Goal: Information Seeking & Learning: Learn about a topic

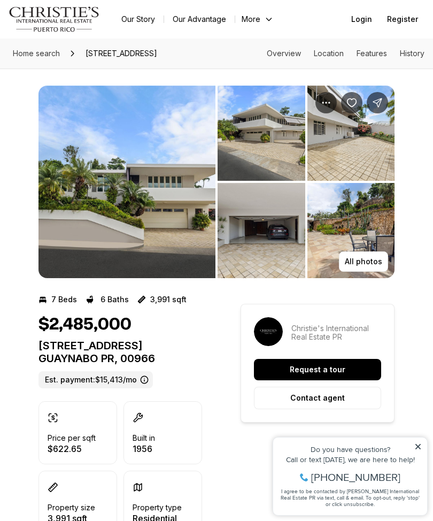
click at [172, 190] on img "View image gallery" at bounding box center [127, 182] width 177 height 193
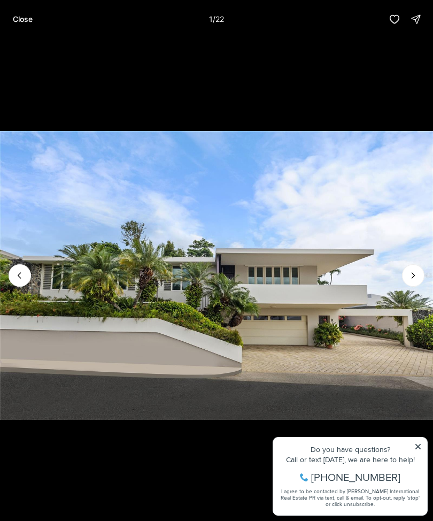
click at [427, 441] on img "1 of 22" at bounding box center [216, 275] width 433 height 365
click at [413, 270] on icon "Next slide" at bounding box center [413, 275] width 11 height 11
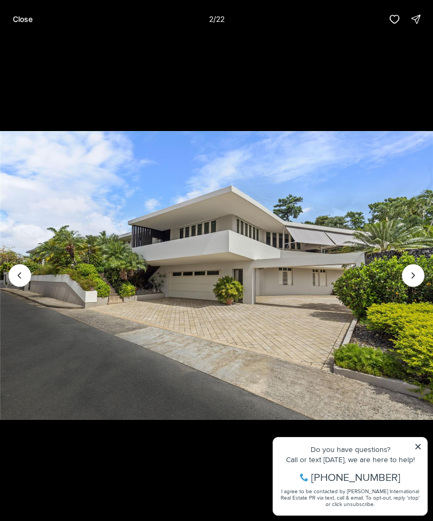
click at [415, 272] on icon "Next slide" at bounding box center [413, 275] width 11 height 11
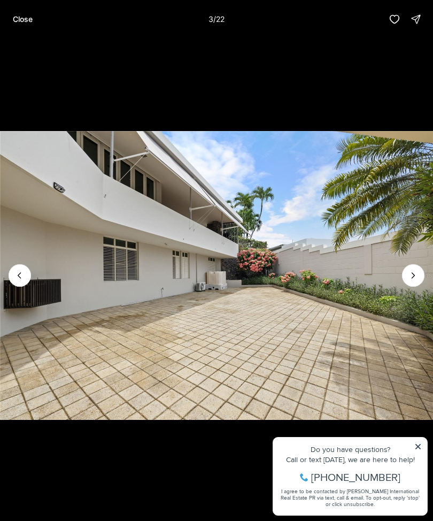
click at [413, 271] on icon "Next slide" at bounding box center [413, 275] width 11 height 11
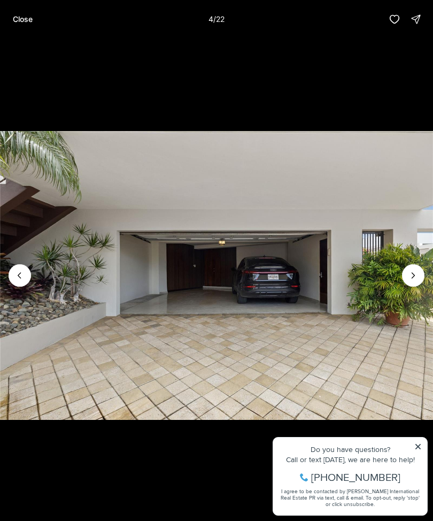
click at [413, 276] on icon "Next slide" at bounding box center [413, 275] width 11 height 11
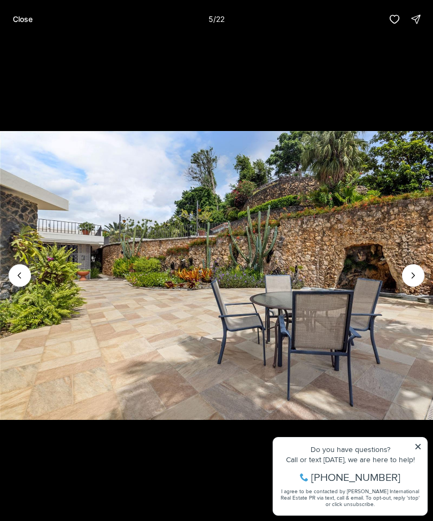
click at [410, 272] on icon "Next slide" at bounding box center [413, 275] width 11 height 11
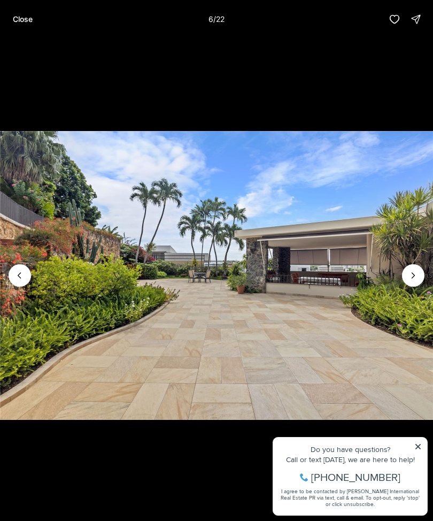
click at [413, 274] on icon "Next slide" at bounding box center [413, 275] width 11 height 11
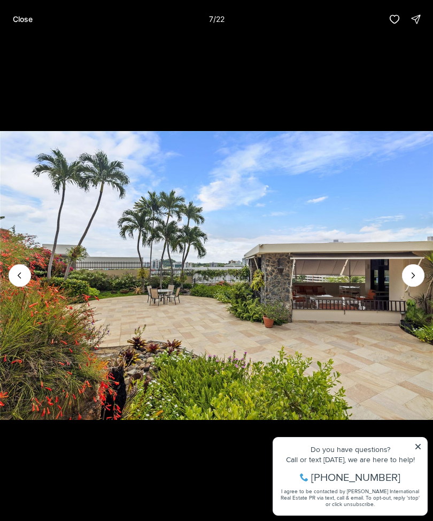
click at [416, 275] on icon "Next slide" at bounding box center [413, 275] width 11 height 11
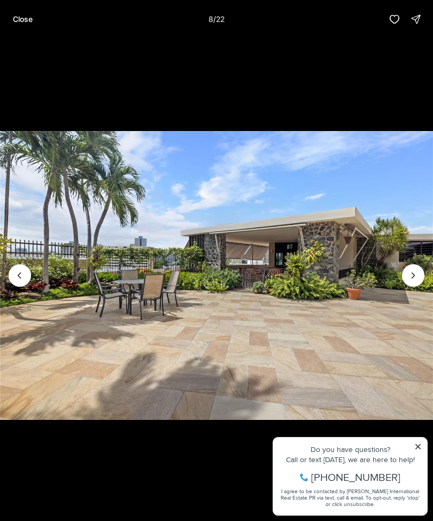
click at [410, 272] on icon "Next slide" at bounding box center [413, 275] width 11 height 11
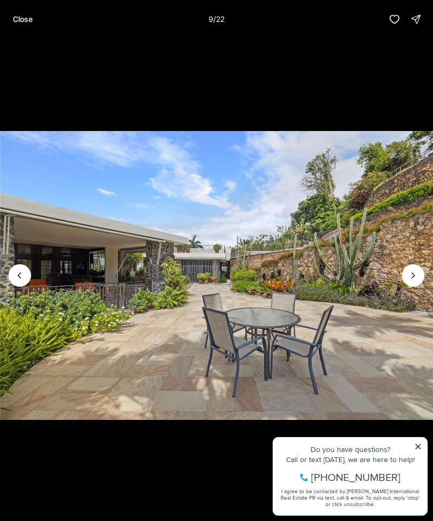
click at [410, 273] on icon "Next slide" at bounding box center [413, 275] width 11 height 11
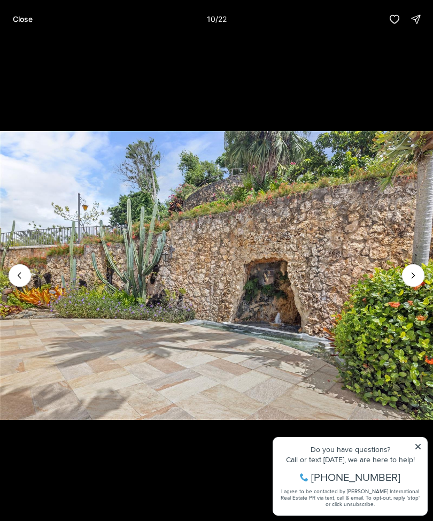
click at [411, 274] on icon "Next slide" at bounding box center [413, 275] width 11 height 11
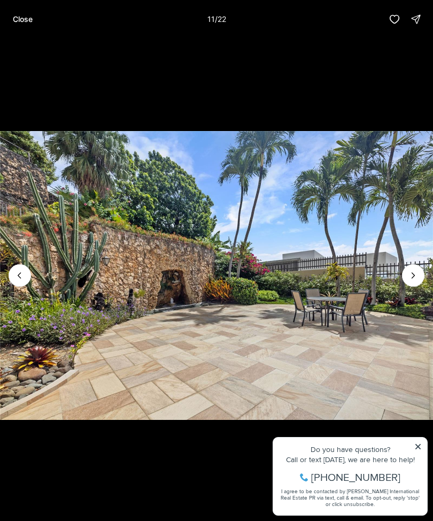
click at [412, 274] on icon "Next slide" at bounding box center [413, 275] width 11 height 11
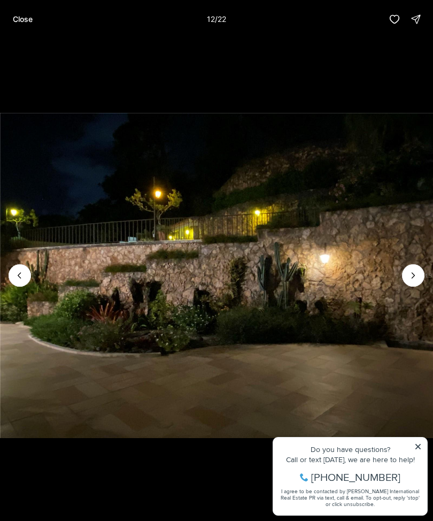
click at [413, 275] on icon "Next slide" at bounding box center [413, 275] width 11 height 11
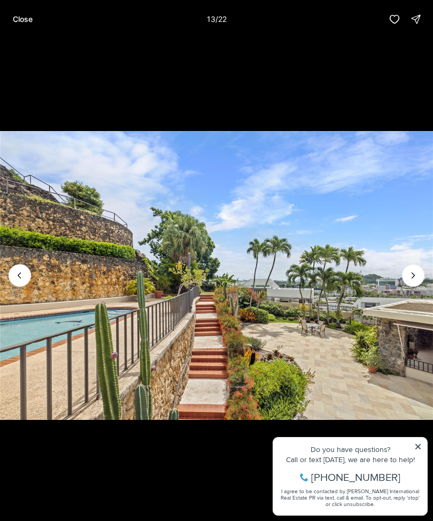
click at [411, 276] on icon "Next slide" at bounding box center [413, 275] width 11 height 11
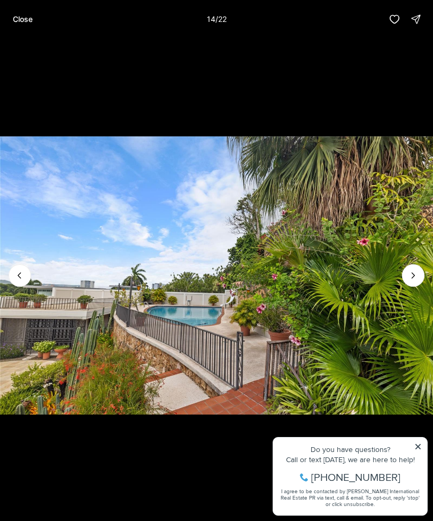
click at [410, 276] on icon "Next slide" at bounding box center [413, 275] width 11 height 11
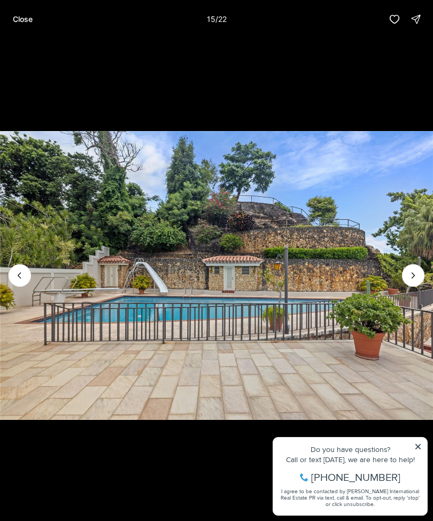
click at [411, 273] on icon "Next slide" at bounding box center [413, 275] width 11 height 11
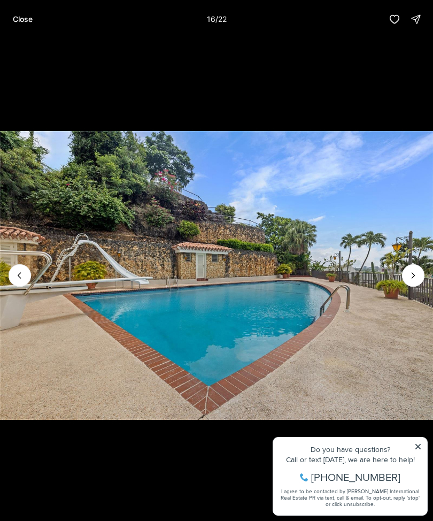
click at [411, 274] on icon "Next slide" at bounding box center [413, 275] width 11 height 11
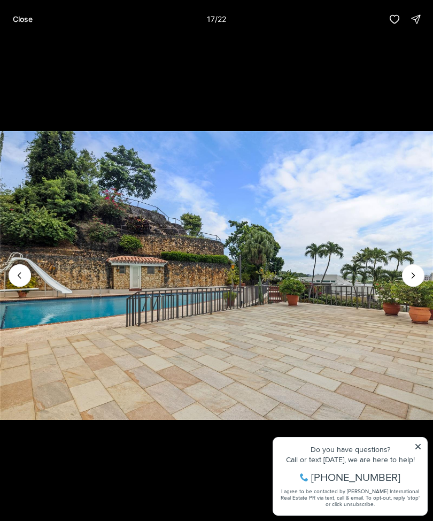
click at [410, 276] on icon "Next slide" at bounding box center [413, 275] width 11 height 11
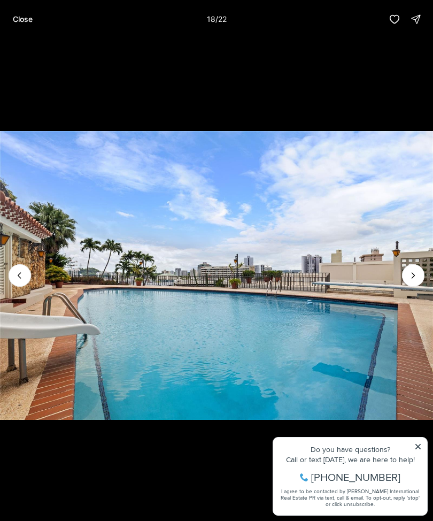
click at [410, 272] on icon "Next slide" at bounding box center [413, 275] width 11 height 11
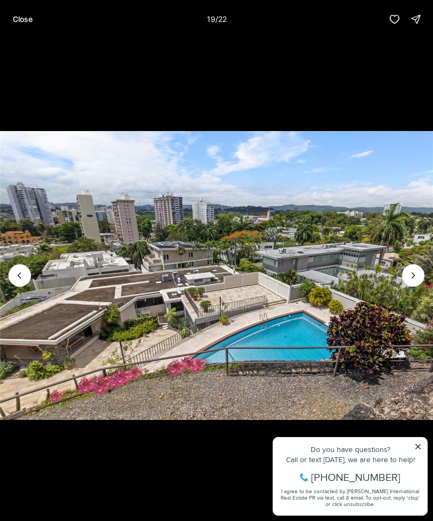
click at [411, 272] on icon "Next slide" at bounding box center [413, 275] width 11 height 11
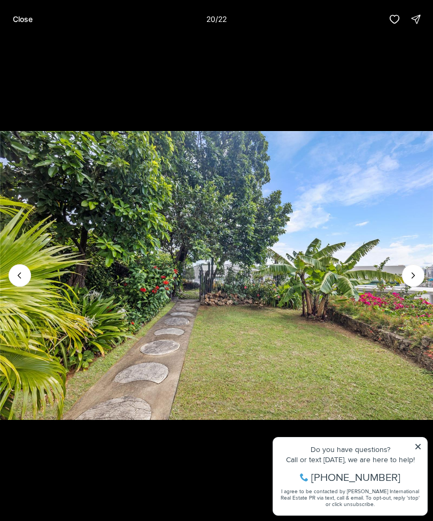
click at [27, 270] on button "Previous slide" at bounding box center [20, 275] width 22 height 22
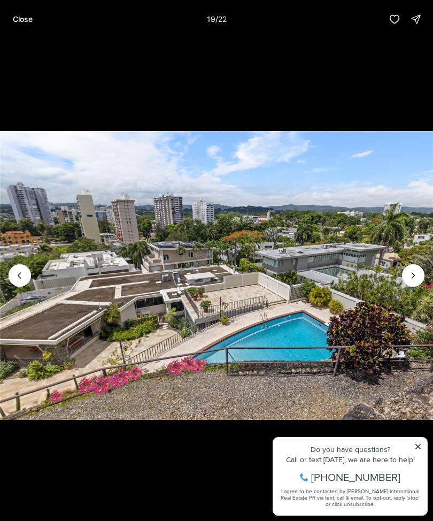
click at [411, 271] on icon "Next slide" at bounding box center [413, 275] width 11 height 11
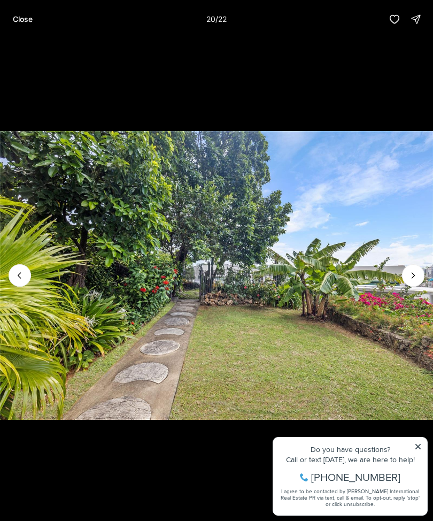
click at [406, 276] on button "Next slide" at bounding box center [413, 275] width 22 height 22
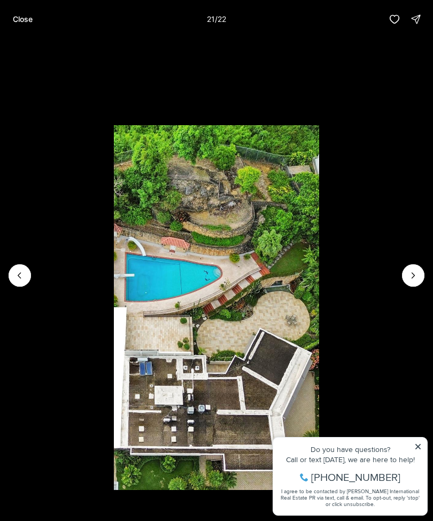
click at [412, 271] on icon "Next slide" at bounding box center [413, 275] width 11 height 11
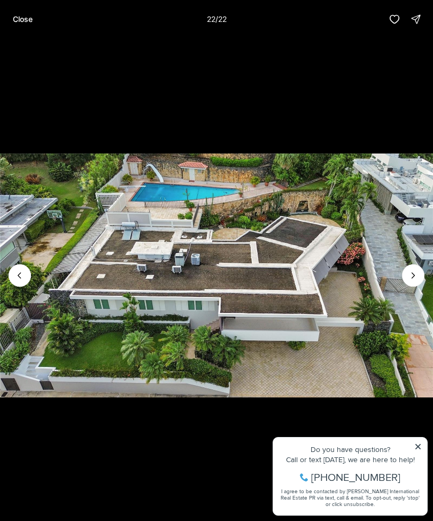
click at [407, 279] on div at bounding box center [413, 275] width 22 height 22
click at [412, 272] on div at bounding box center [413, 275] width 22 height 22
click at [419, 276] on div at bounding box center [413, 275] width 22 height 22
click at [418, 276] on div at bounding box center [413, 275] width 22 height 22
click at [416, 277] on div at bounding box center [413, 275] width 22 height 22
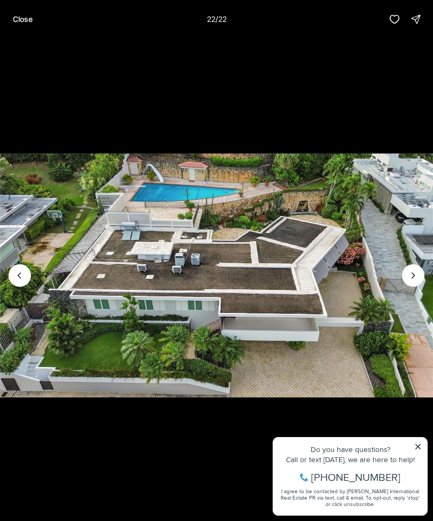
click at [24, 23] on p "Close" at bounding box center [23, 19] width 20 height 9
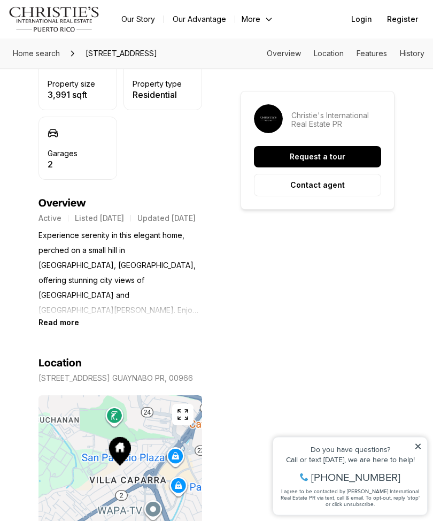
scroll to position [428, 0]
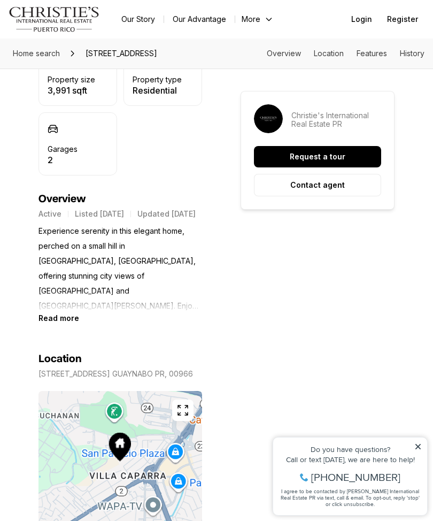
click at [67, 313] on b "Read more" at bounding box center [59, 317] width 41 height 9
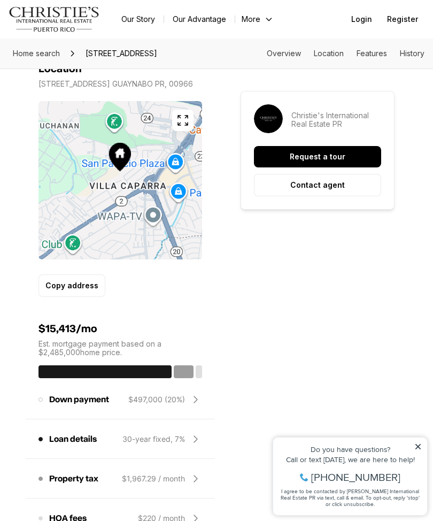
scroll to position [1098, 0]
